Goal: Task Accomplishment & Management: Use online tool/utility

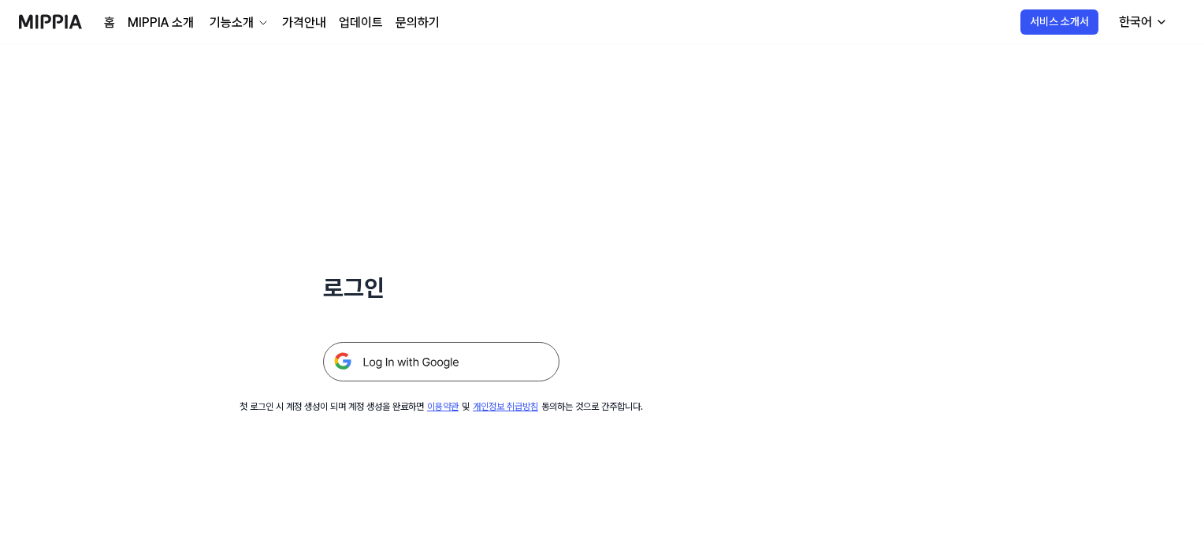
click at [462, 350] on img at bounding box center [441, 361] width 236 height 39
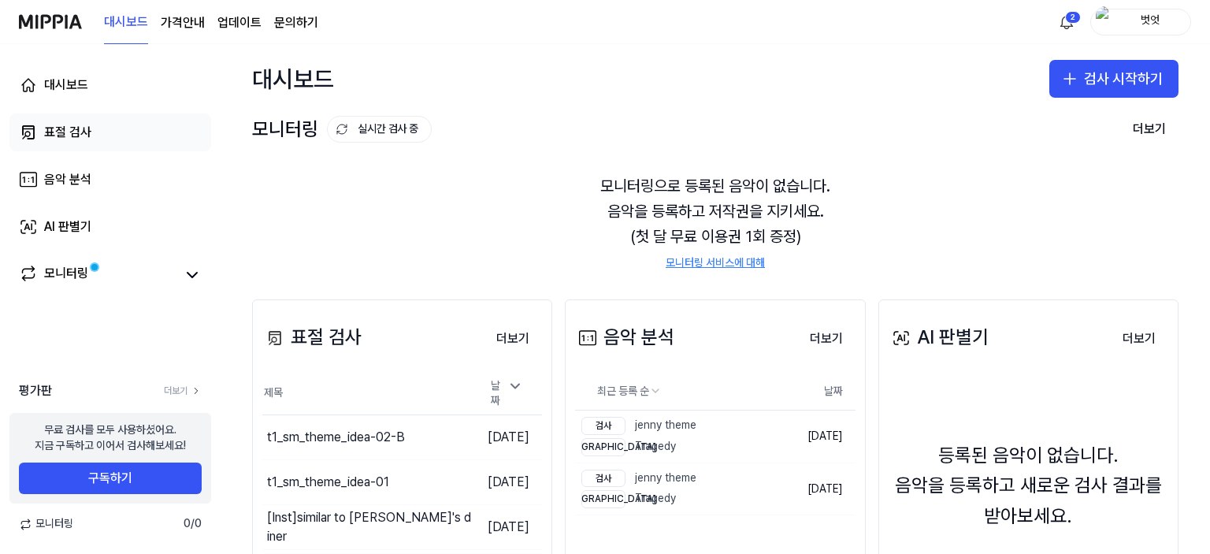
click at [63, 124] on div "표절 검사" at bounding box center [67, 132] width 47 height 19
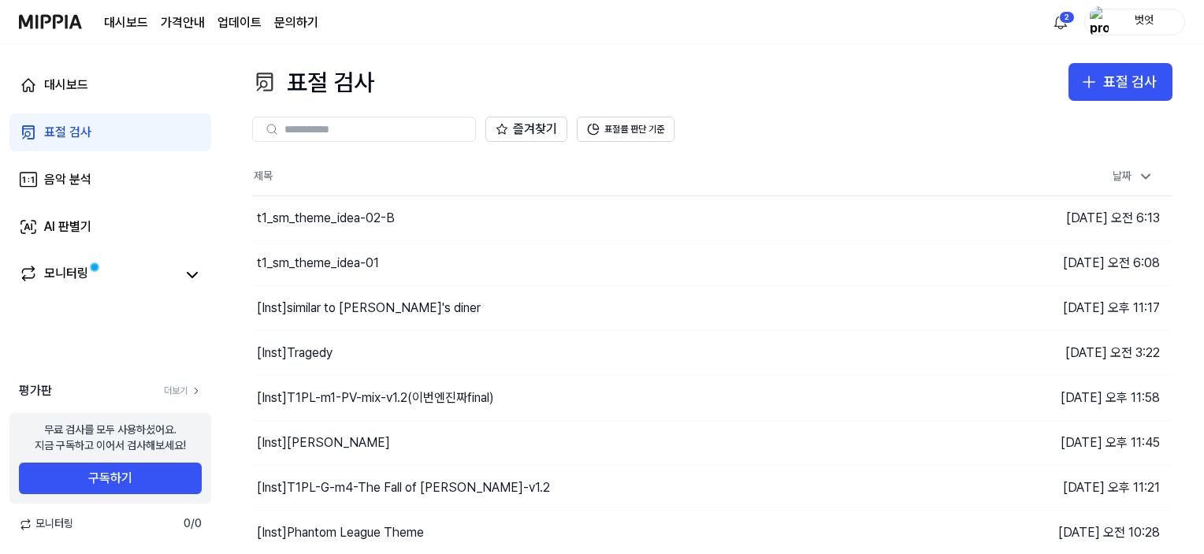
click at [495, 176] on th "제목" at bounding box center [597, 177] width 690 height 38
click at [1119, 91] on div "표절 검사" at bounding box center [1130, 82] width 54 height 23
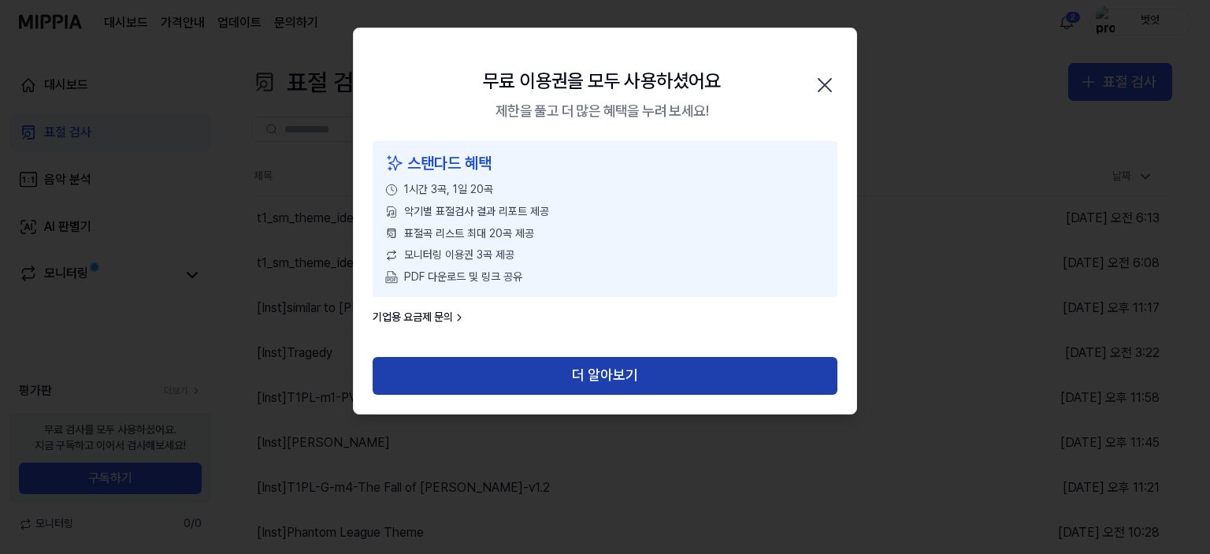
click at [677, 370] on button "더 알아보기" at bounding box center [605, 376] width 465 height 38
